Goal: Task Accomplishment & Management: Use online tool/utility

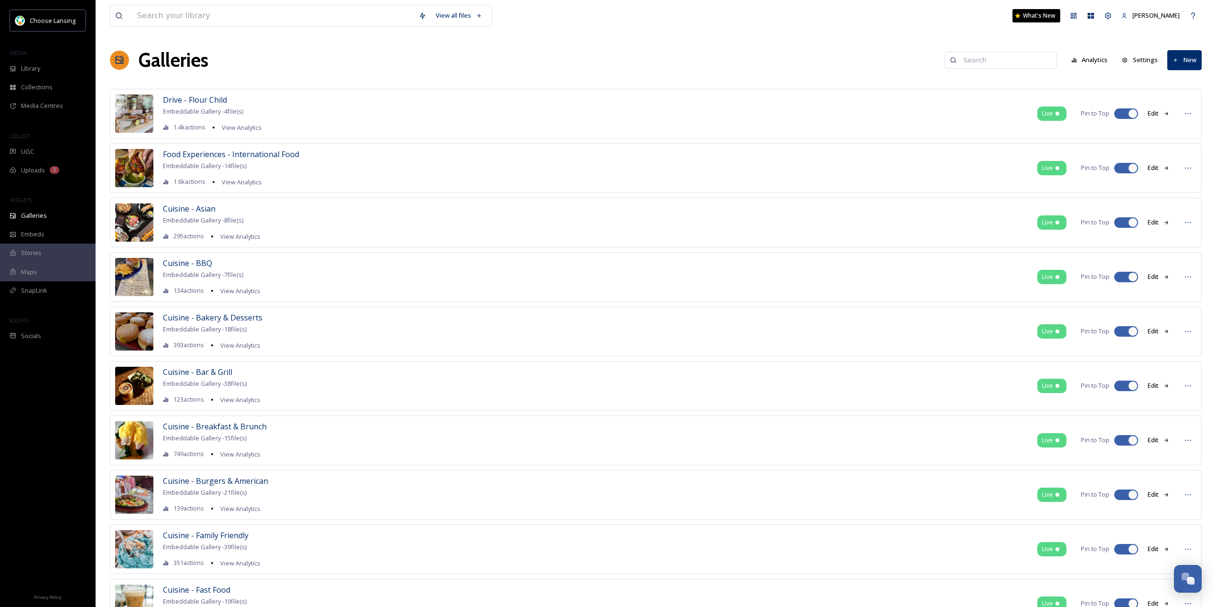
click at [1165, 110] on button "Edit" at bounding box center [1159, 113] width 32 height 19
click at [184, 102] on span "Drive - Flour Child" at bounding box center [195, 100] width 64 height 11
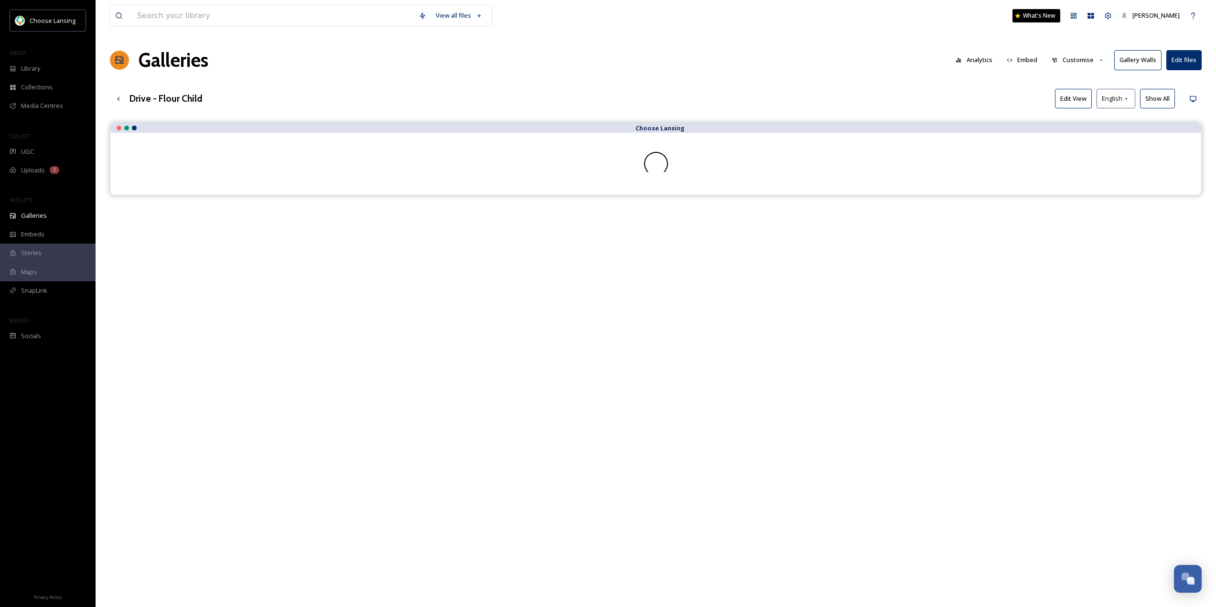
click at [1075, 62] on button "Customise" at bounding box center [1078, 60] width 63 height 19
click at [1060, 84] on span "Layout" at bounding box center [1061, 81] width 19 height 9
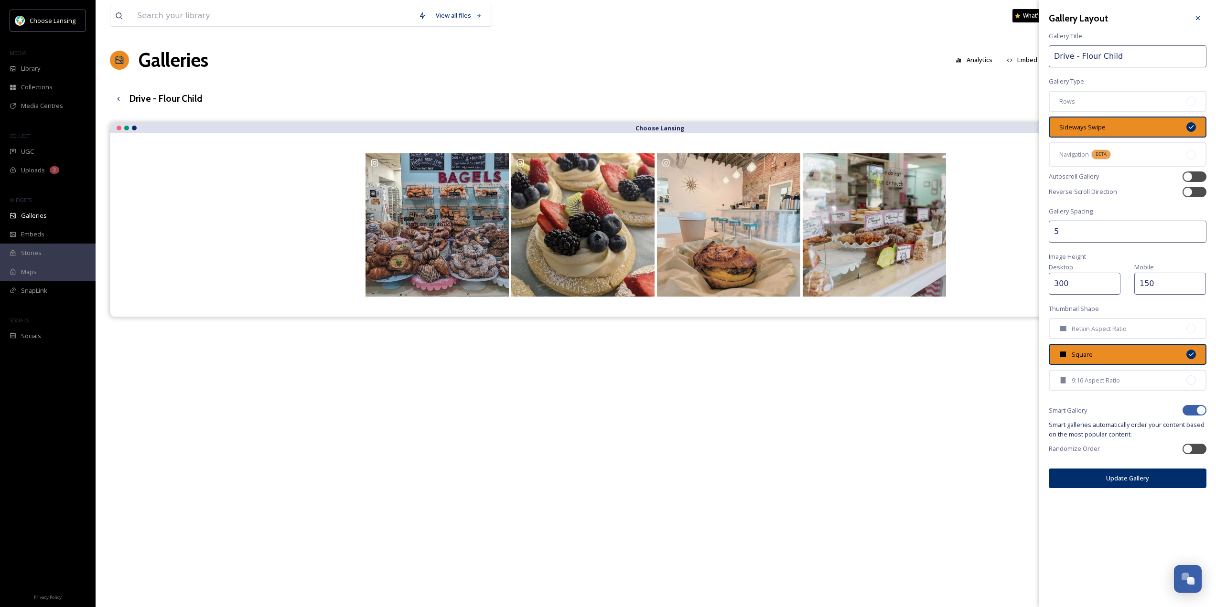
click at [1125, 53] on input "Drive - Flour Child" at bounding box center [1128, 56] width 158 height 22
click at [1197, 20] on icon at bounding box center [1198, 18] width 8 height 8
